Goal: Navigation & Orientation: Find specific page/section

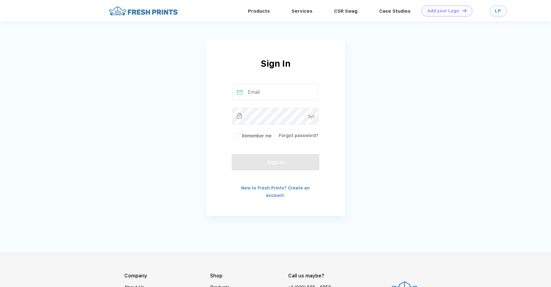
click at [265, 94] on input "text" at bounding box center [276, 92] width 86 height 16
type input "Leah"
drag, startPoint x: 265, startPoint y: 94, endPoint x: 261, endPoint y: 13, distance: 81.5
click at [261, 13] on link "Products" at bounding box center [259, 11] width 22 height 6
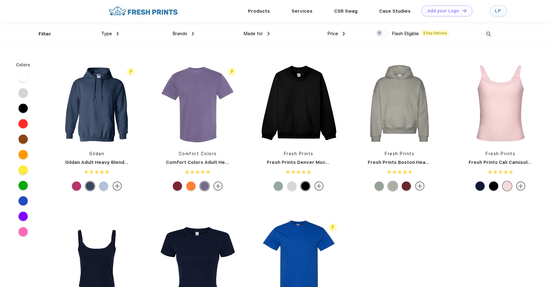
scroll to position [0, 0]
click at [111, 33] on span "Type" at bounding box center [106, 34] width 11 height 6
click at [111, 34] on span "Type" at bounding box center [106, 34] width 11 height 6
click at [117, 33] on img at bounding box center [118, 33] width 2 height 4
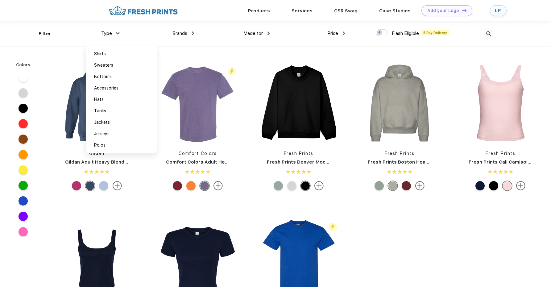
click at [47, 35] on div "Type Shirts Sweaters Bottoms Accessories Hats Tanks Jackets Jerseys Polos" at bounding box center [81, 33] width 76 height 25
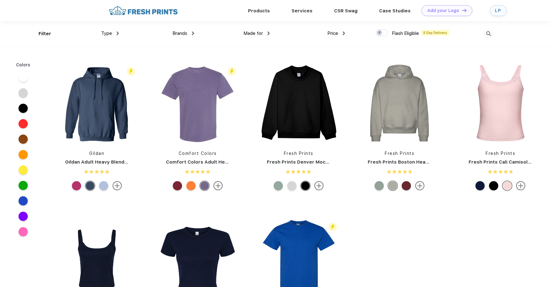
click at [496, 11] on div "LP" at bounding box center [498, 10] width 7 height 5
click at [255, 12] on link "Products" at bounding box center [259, 11] width 22 height 6
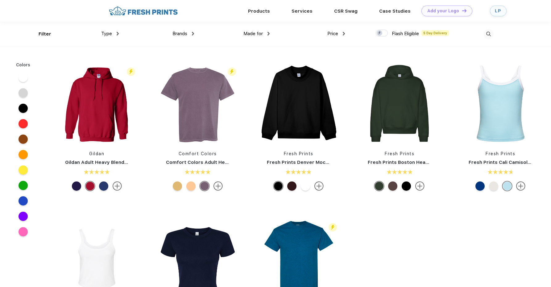
scroll to position [0, 0]
